Goal: Check status

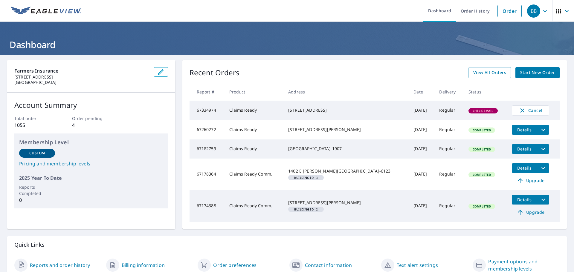
click at [471, 112] on span "Check Email" at bounding box center [483, 111] width 28 height 4
click at [563, 13] on icon "button" at bounding box center [566, 10] width 7 height 7
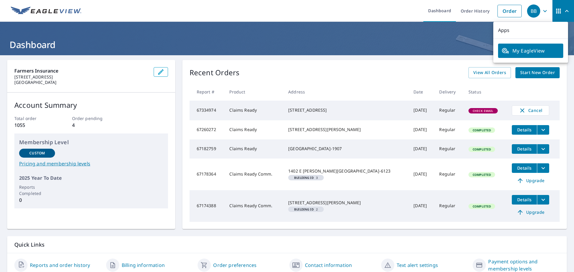
click at [315, 61] on div "Recent Orders View All Orders Start New Order Report # Product Address Date Del…" at bounding box center [374, 144] width 384 height 169
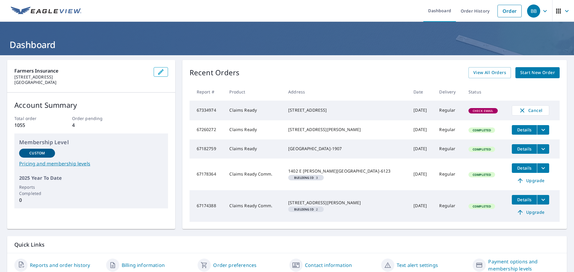
scroll to position [32, 0]
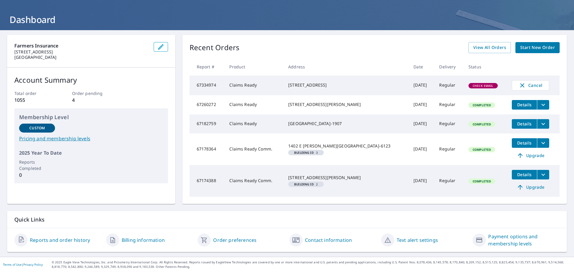
click at [44, 126] on p "Custom" at bounding box center [37, 128] width 16 height 5
